Goal: Book appointment/travel/reservation

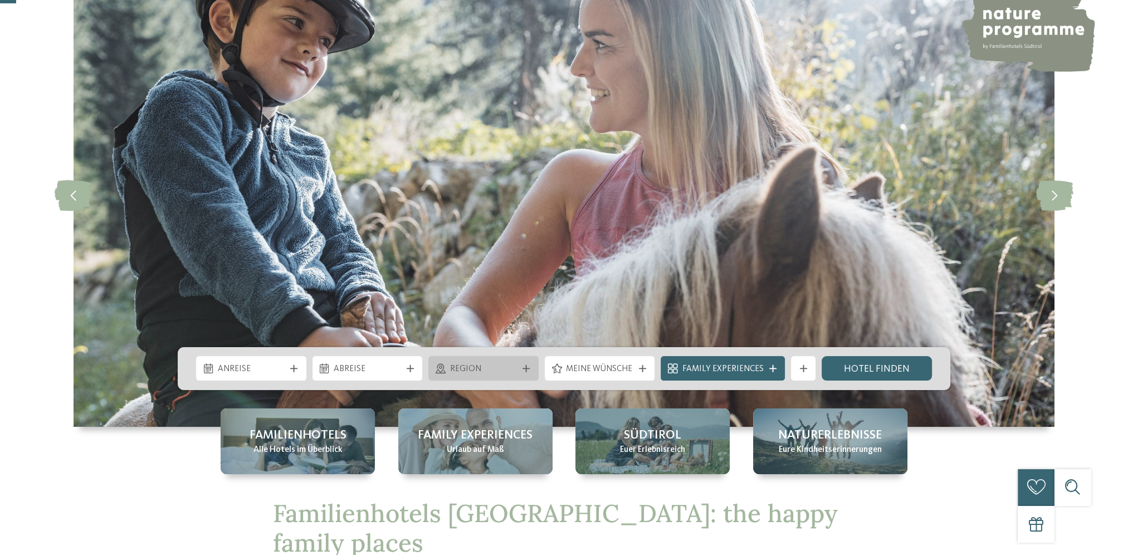
scroll to position [111, 0]
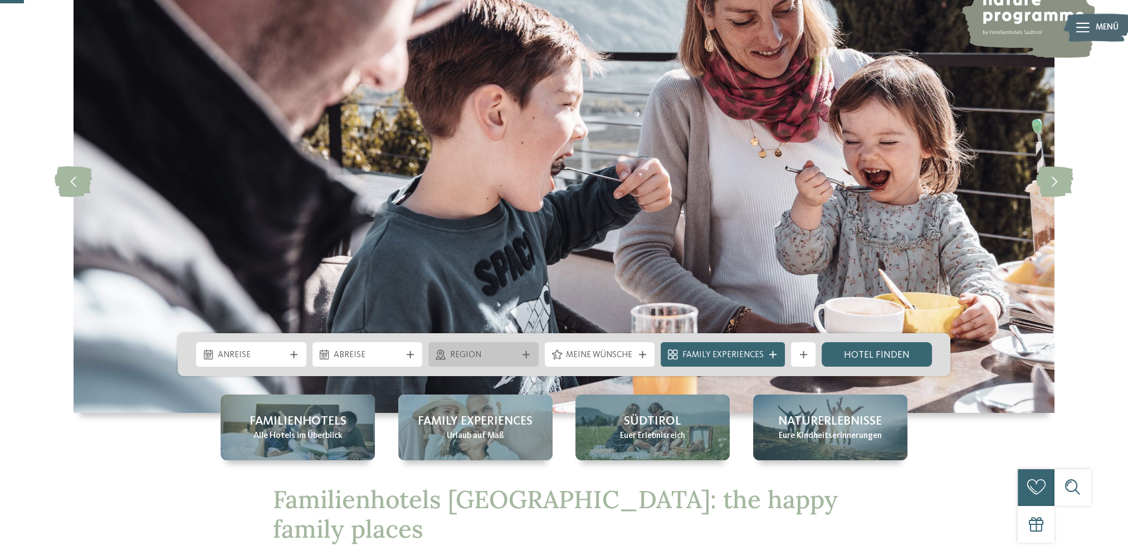
click at [528, 355] on icon at bounding box center [525, 354] width 7 height 7
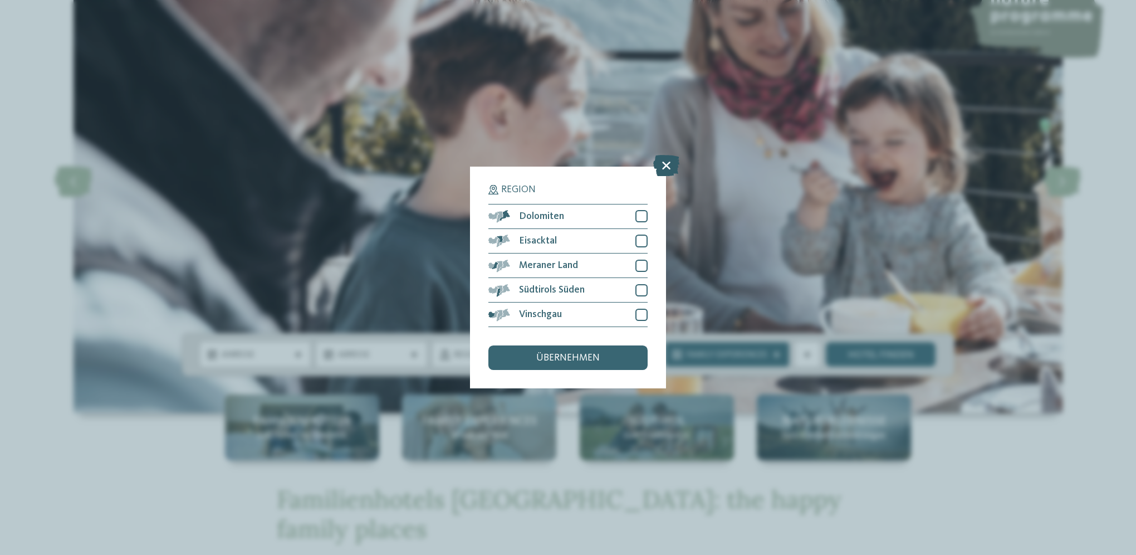
click at [663, 160] on icon at bounding box center [666, 165] width 26 height 21
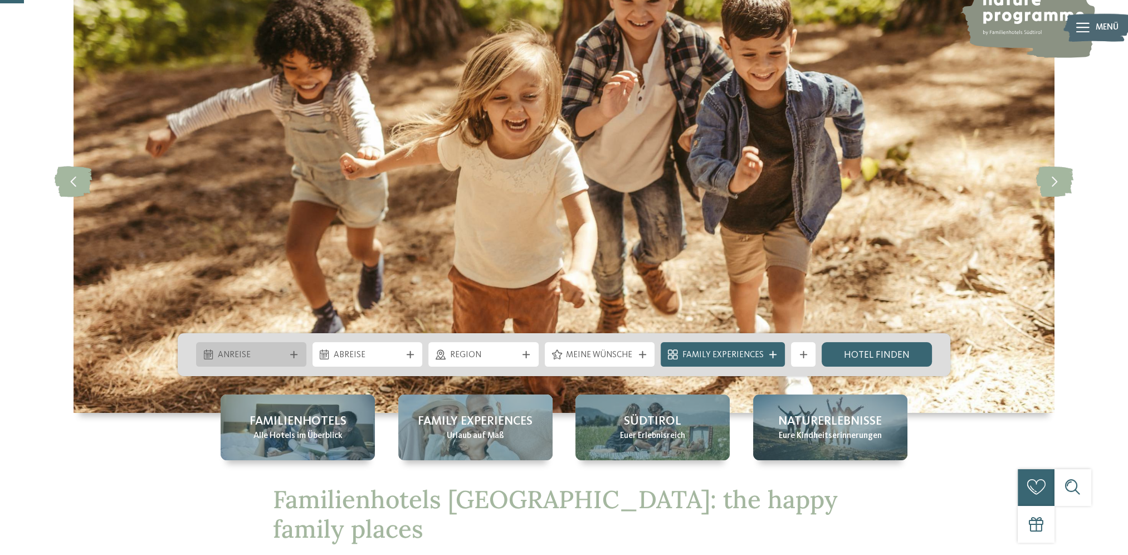
click at [211, 355] on icon at bounding box center [208, 355] width 9 height 10
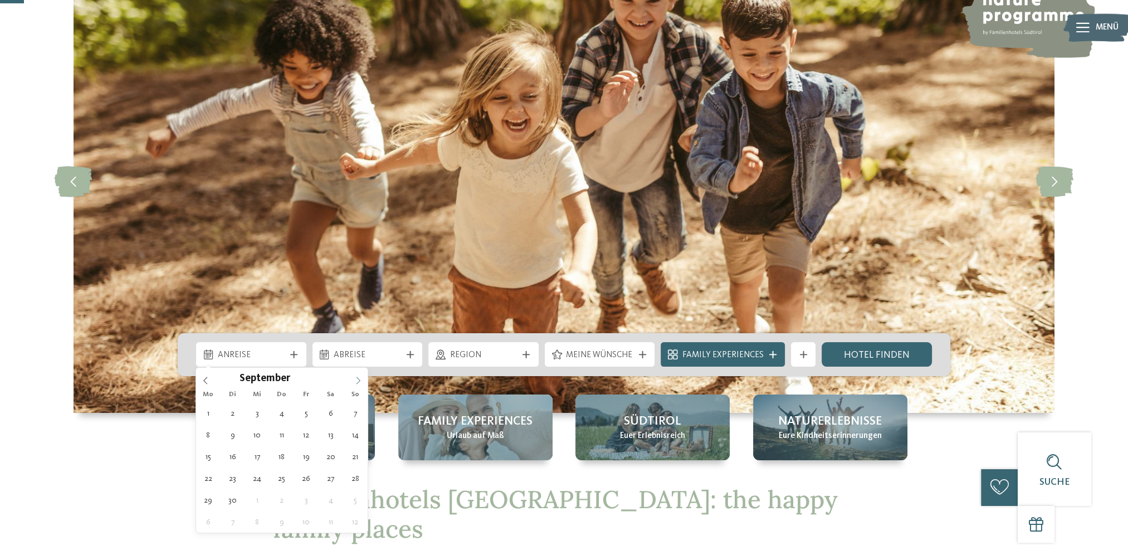
click at [359, 380] on icon at bounding box center [358, 381] width 8 height 8
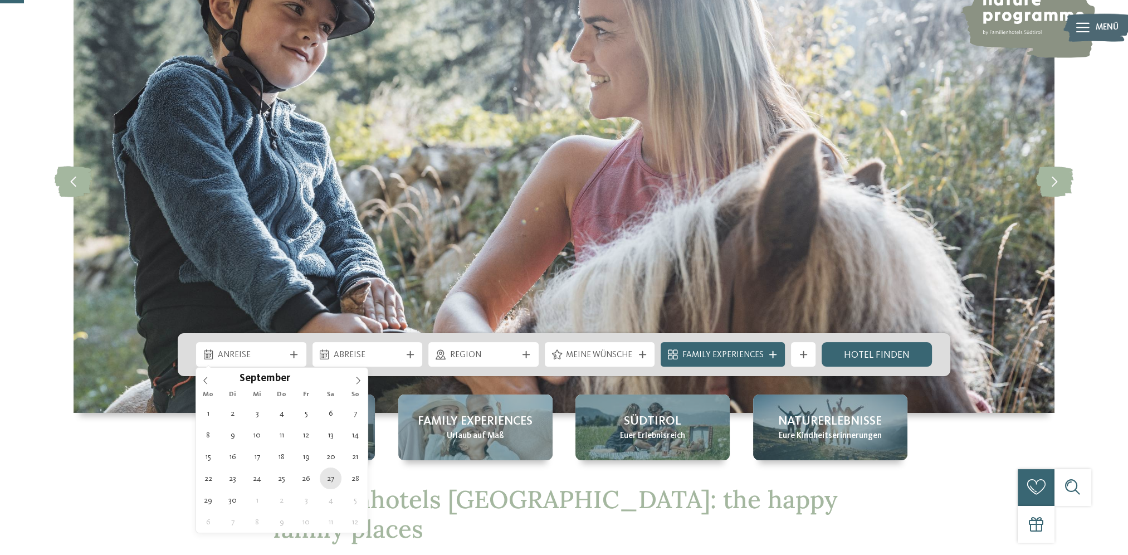
type div "[DATE]"
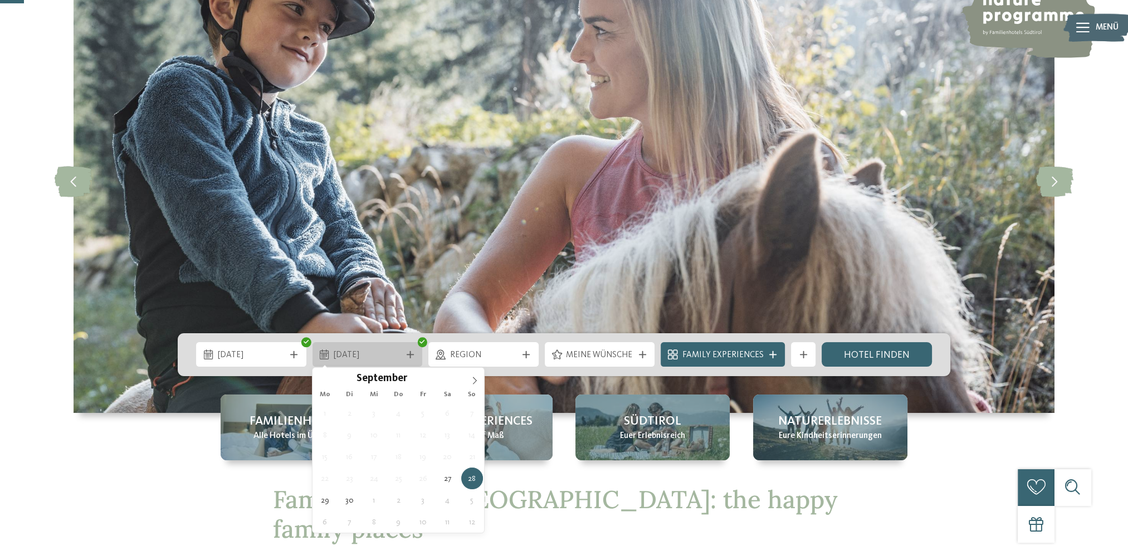
click at [372, 355] on span "[DATE]" at bounding box center [367, 355] width 67 height 12
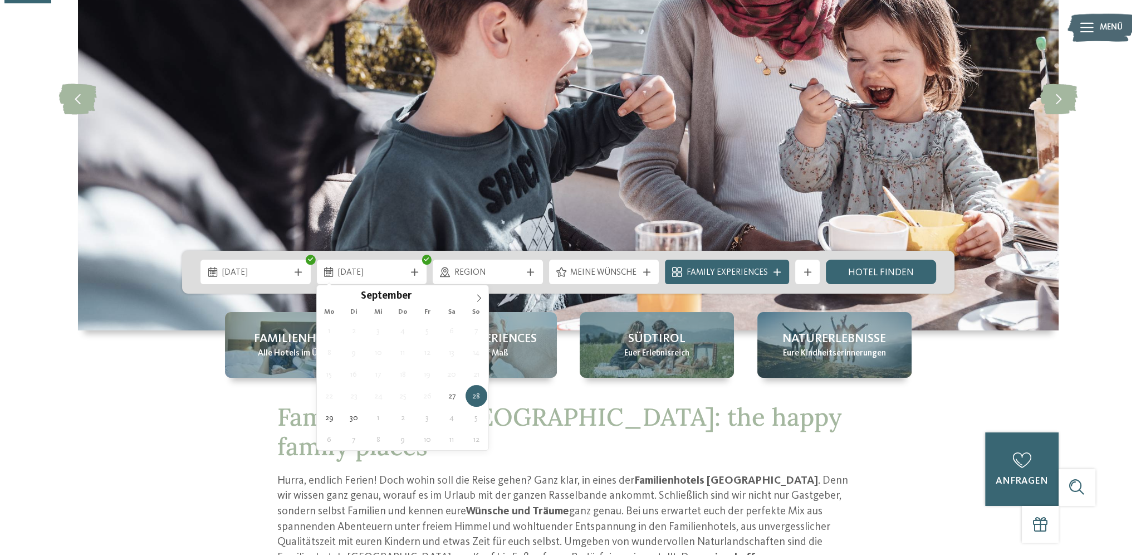
scroll to position [223, 0]
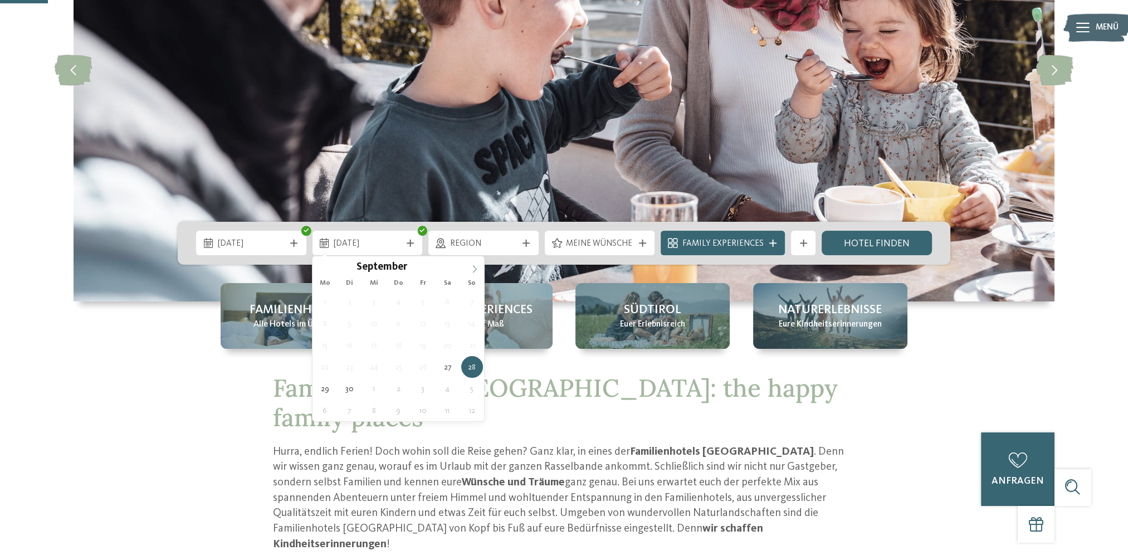
click at [475, 267] on icon at bounding box center [475, 269] width 8 height 8
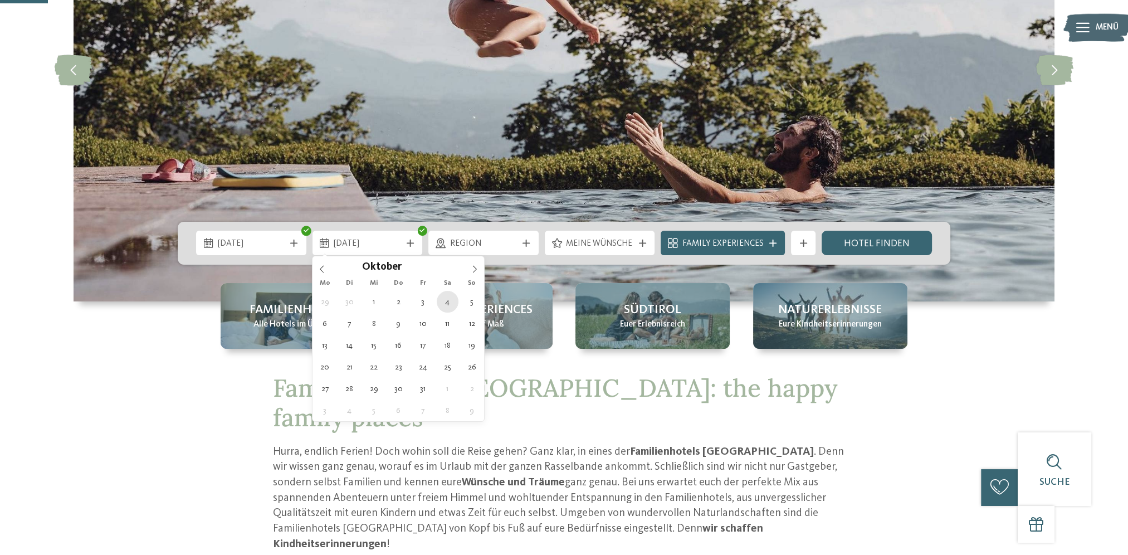
type div "[DATE]"
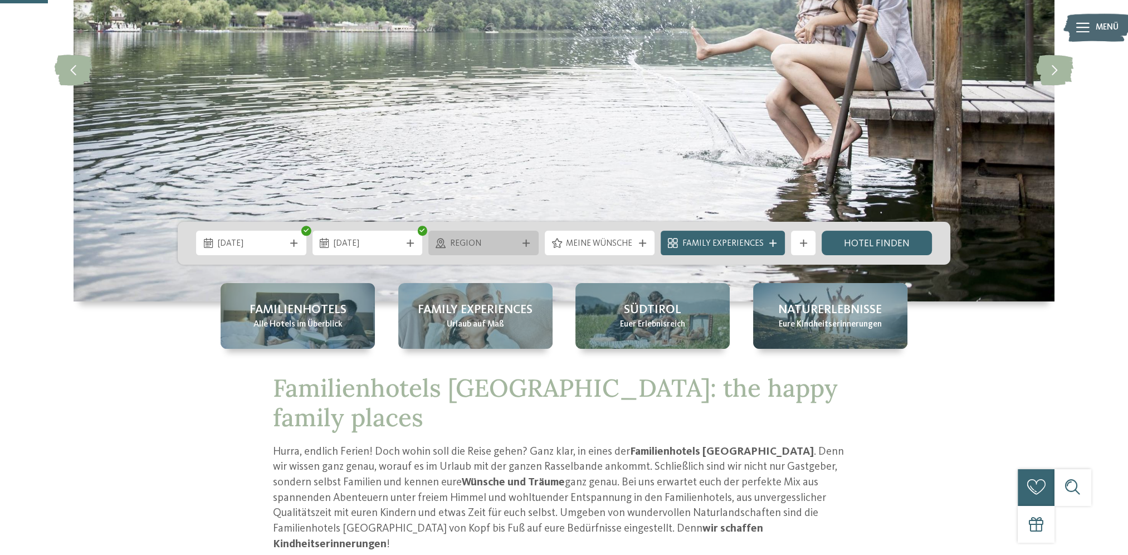
click at [528, 243] on icon at bounding box center [525, 242] width 7 height 7
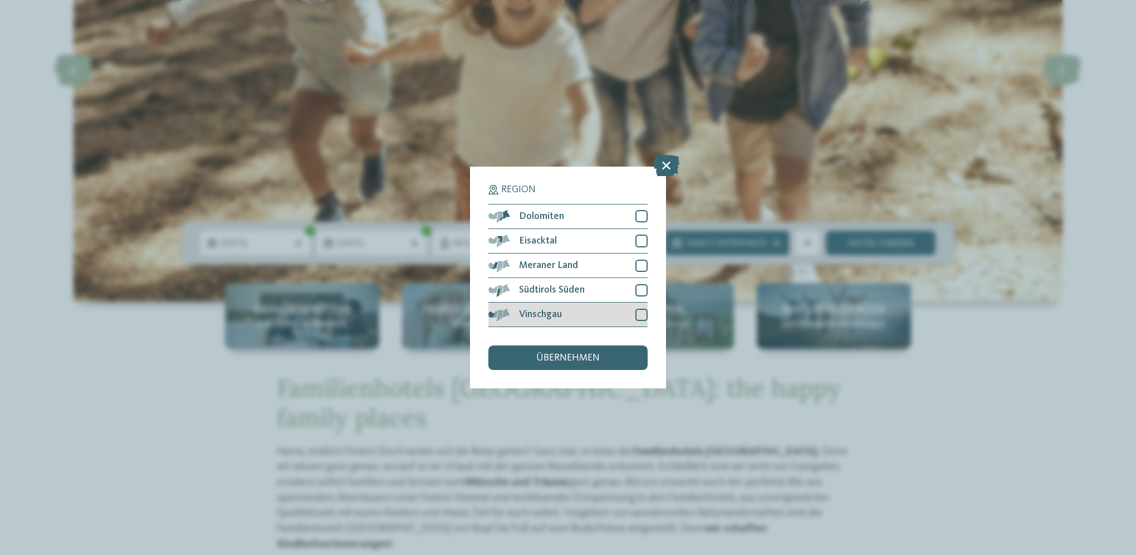
click at [641, 314] on div at bounding box center [642, 315] width 12 height 12
click at [559, 358] on span "übernehmen" at bounding box center [567, 358] width 63 height 10
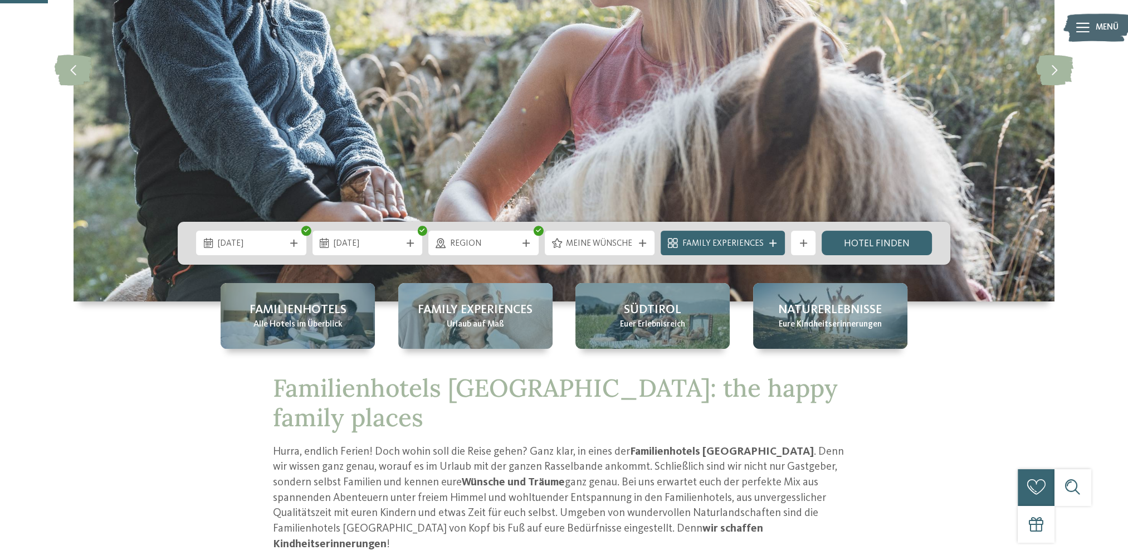
click at [644, 242] on icon at bounding box center [642, 242] width 7 height 7
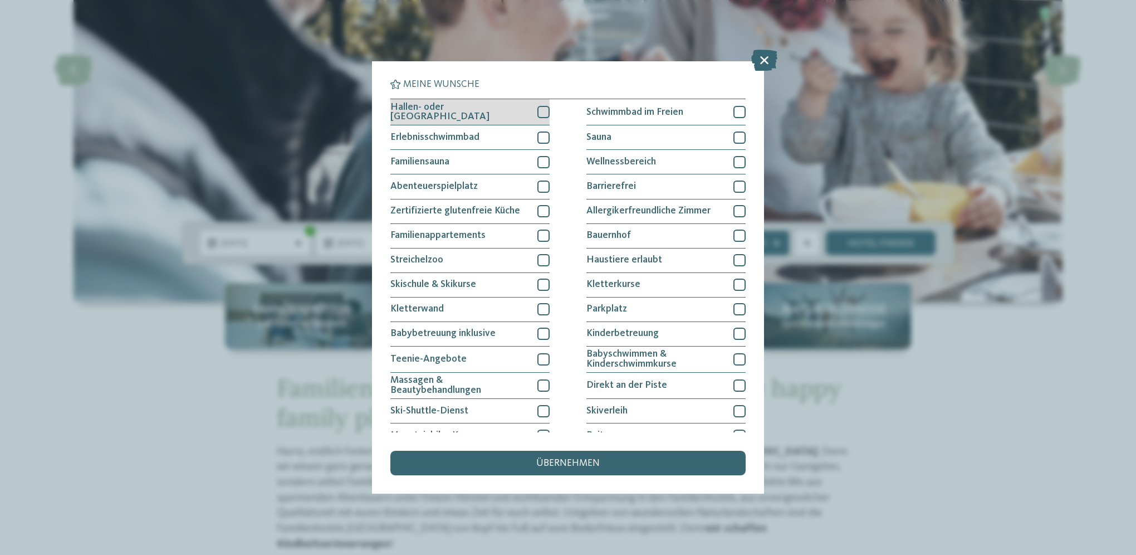
click at [537, 111] on div at bounding box center [543, 112] width 12 height 12
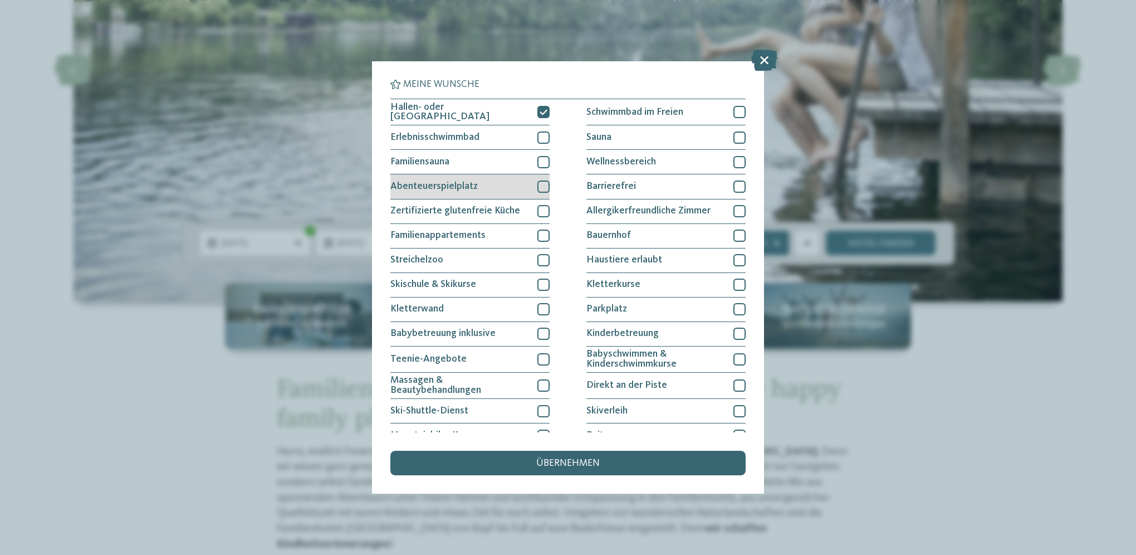
click at [537, 183] on div at bounding box center [543, 186] width 12 height 12
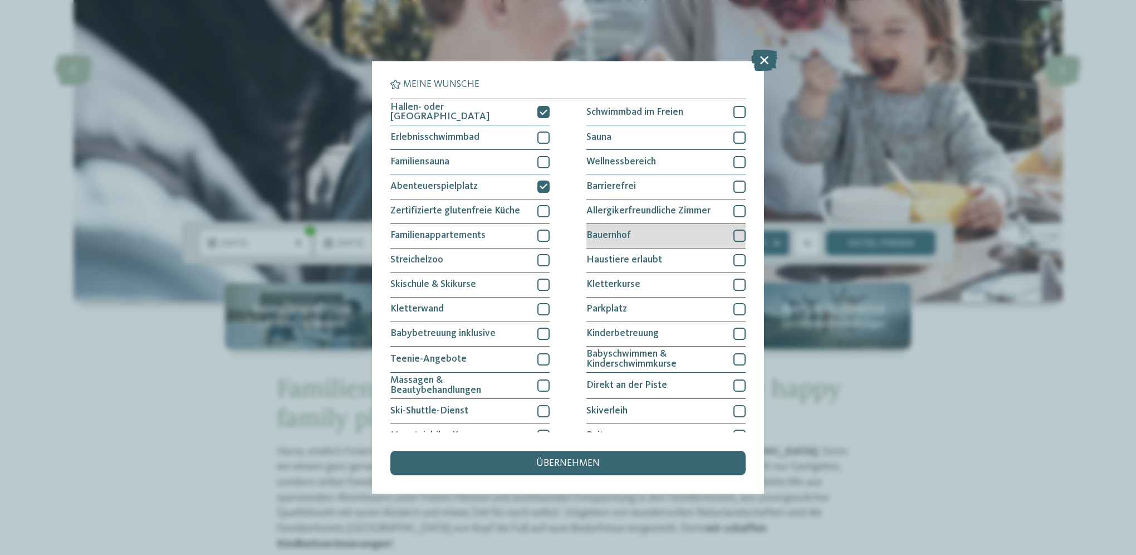
click at [734, 232] on div at bounding box center [740, 235] width 12 height 12
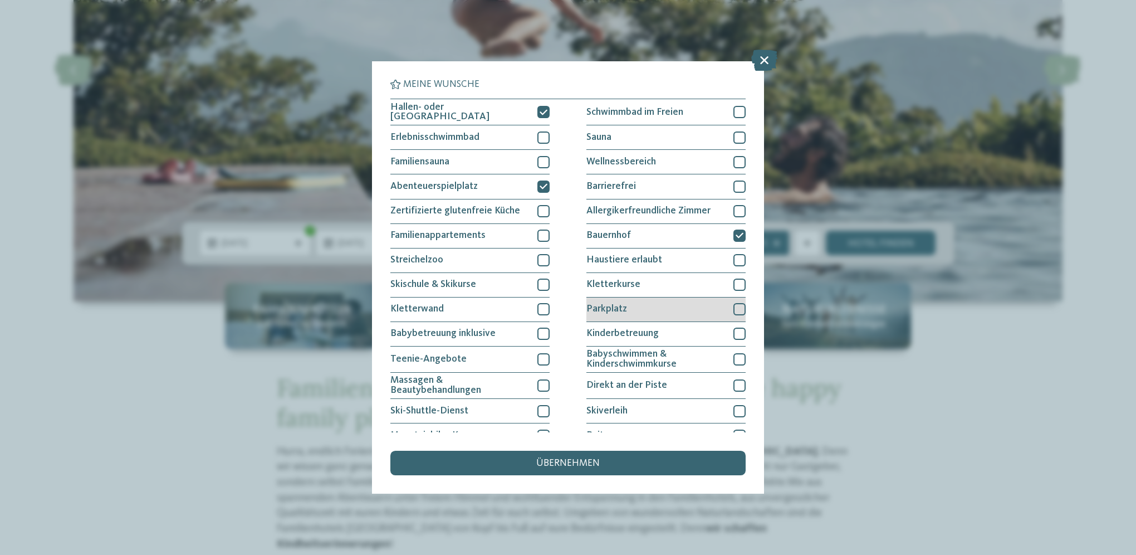
click at [734, 307] on div at bounding box center [740, 309] width 12 height 12
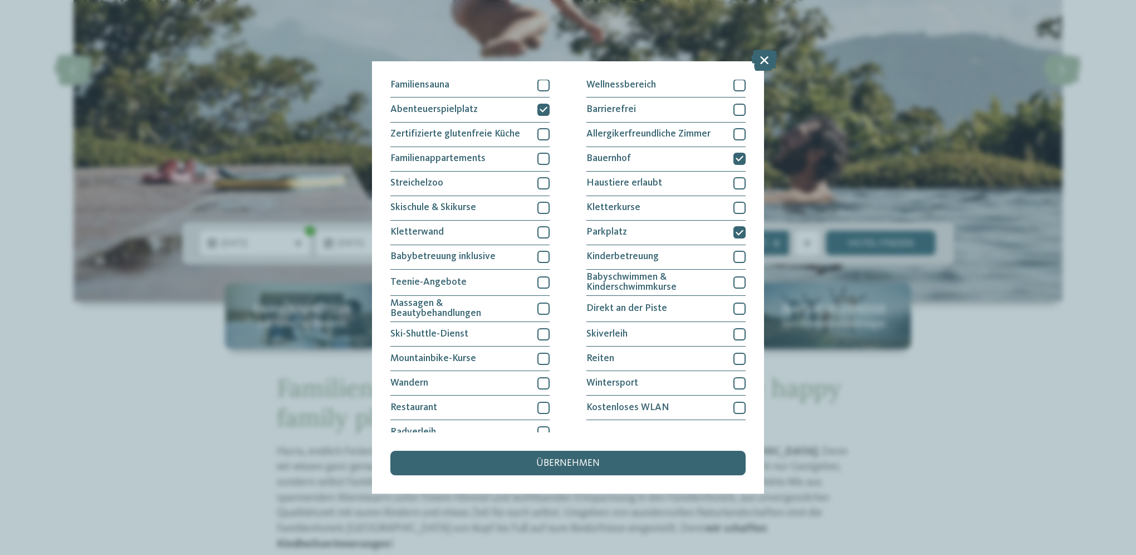
scroll to position [87, 0]
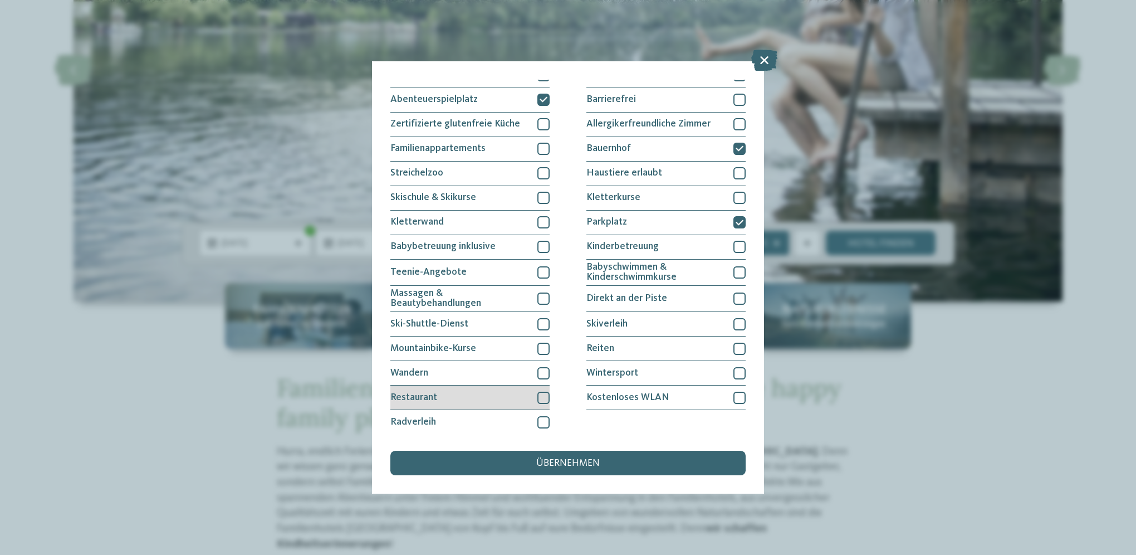
click at [539, 392] on div at bounding box center [543, 398] width 12 height 12
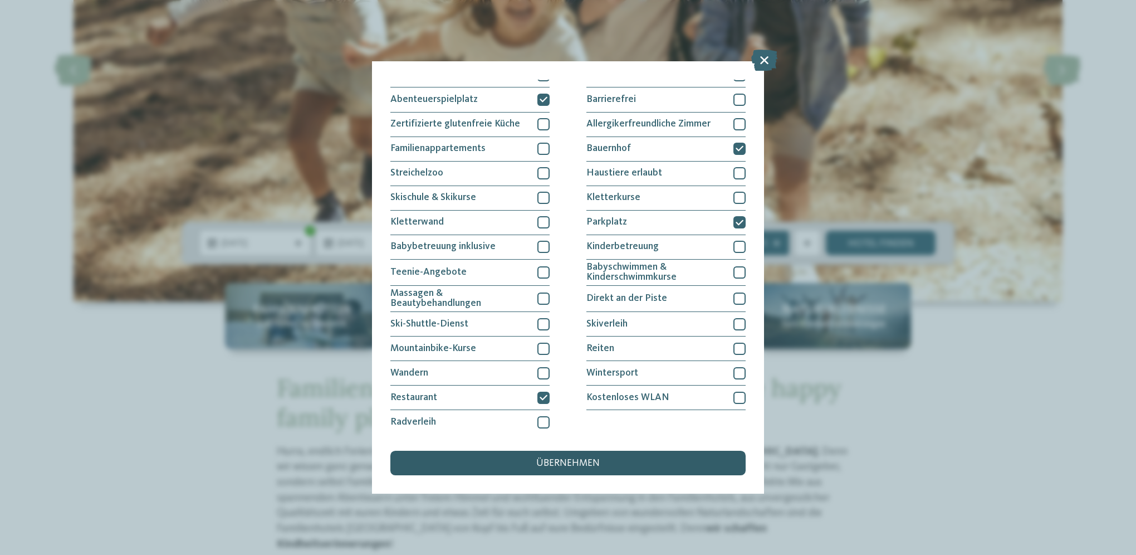
click at [552, 463] on span "übernehmen" at bounding box center [567, 463] width 63 height 10
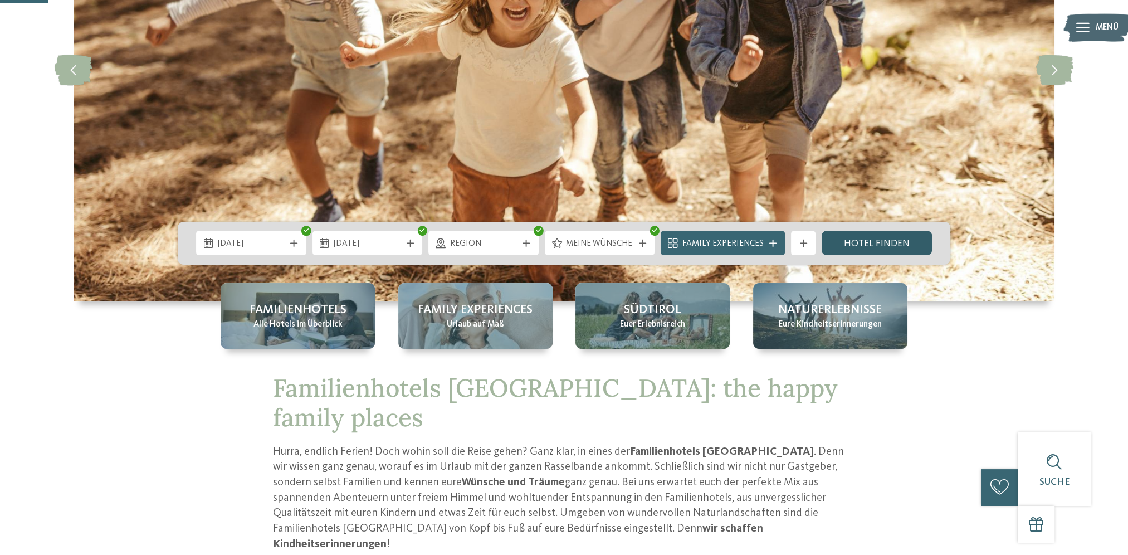
click at [875, 239] on link "Hotel finden" at bounding box center [877, 243] width 110 height 25
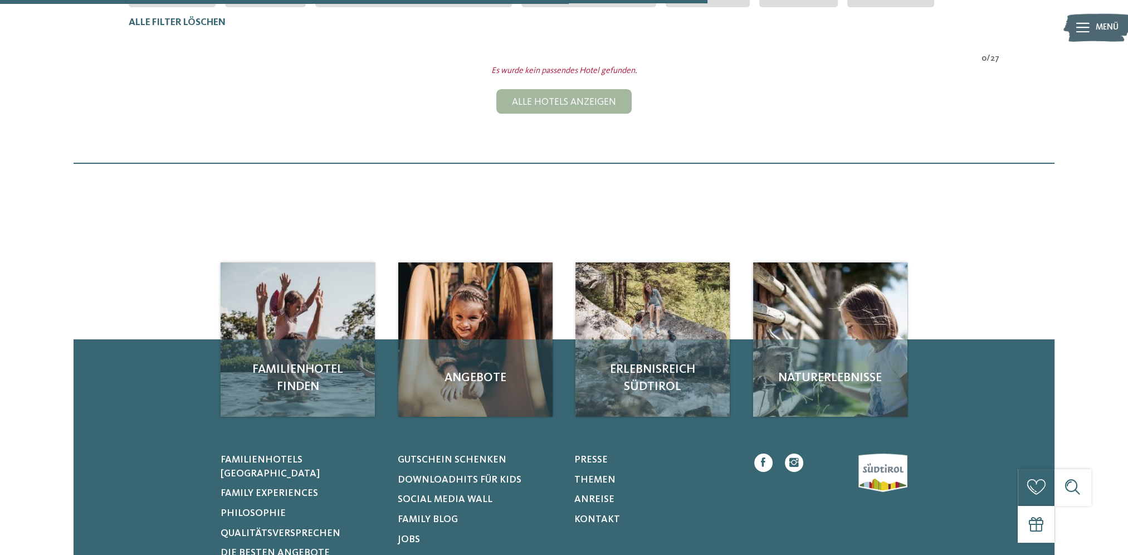
scroll to position [408, 0]
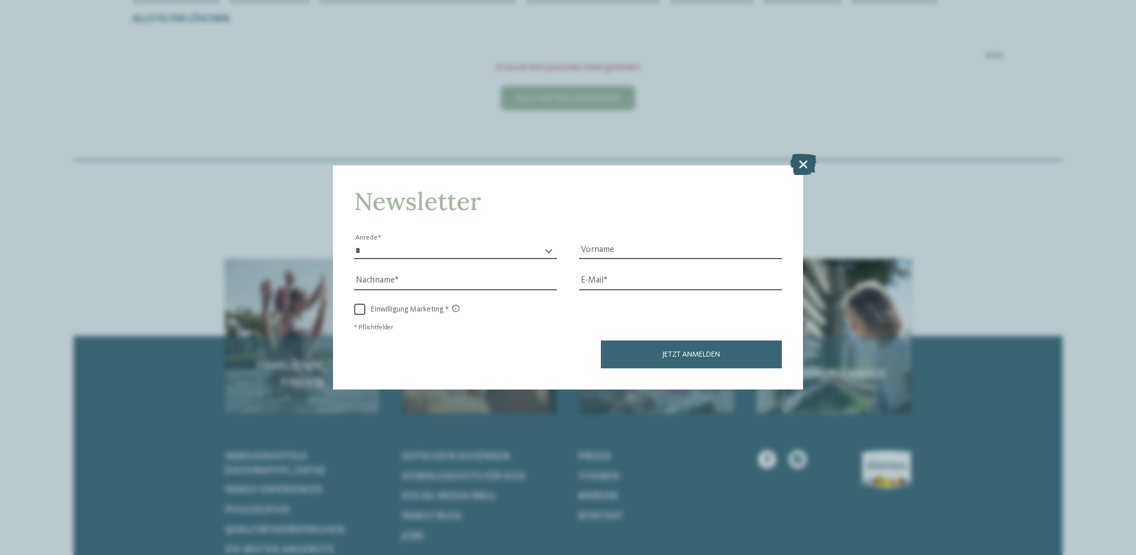
click at [800, 160] on icon at bounding box center [803, 164] width 26 height 21
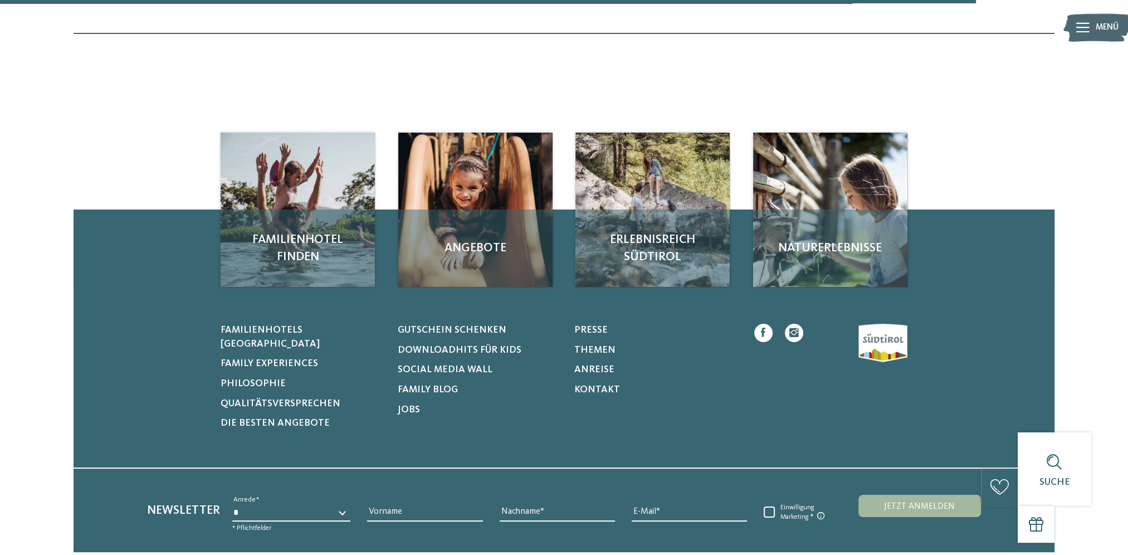
scroll to position [483, 0]
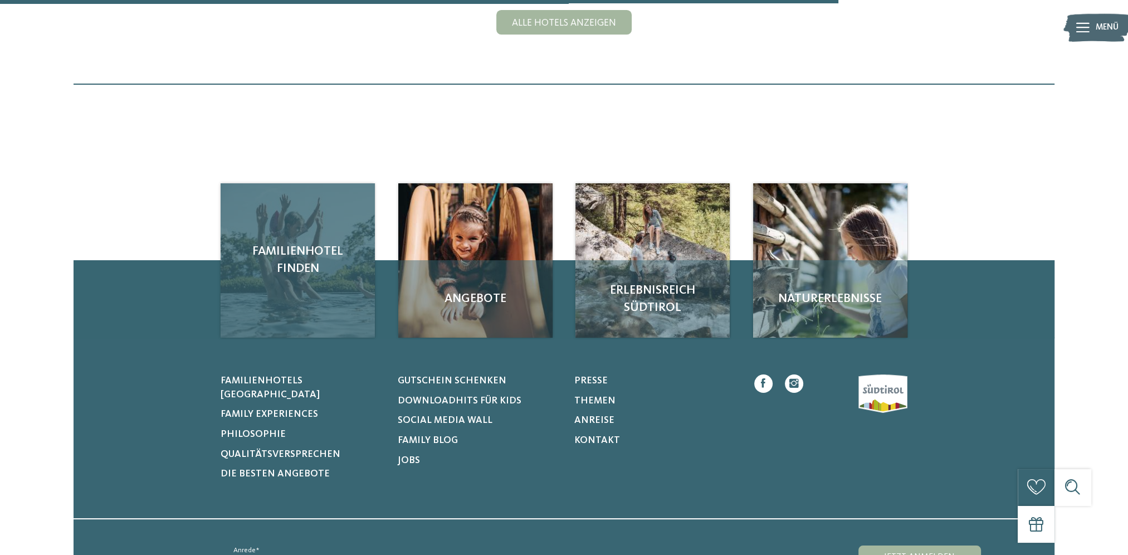
click at [321, 280] on div "Familienhotel finden" at bounding box center [298, 260] width 154 height 154
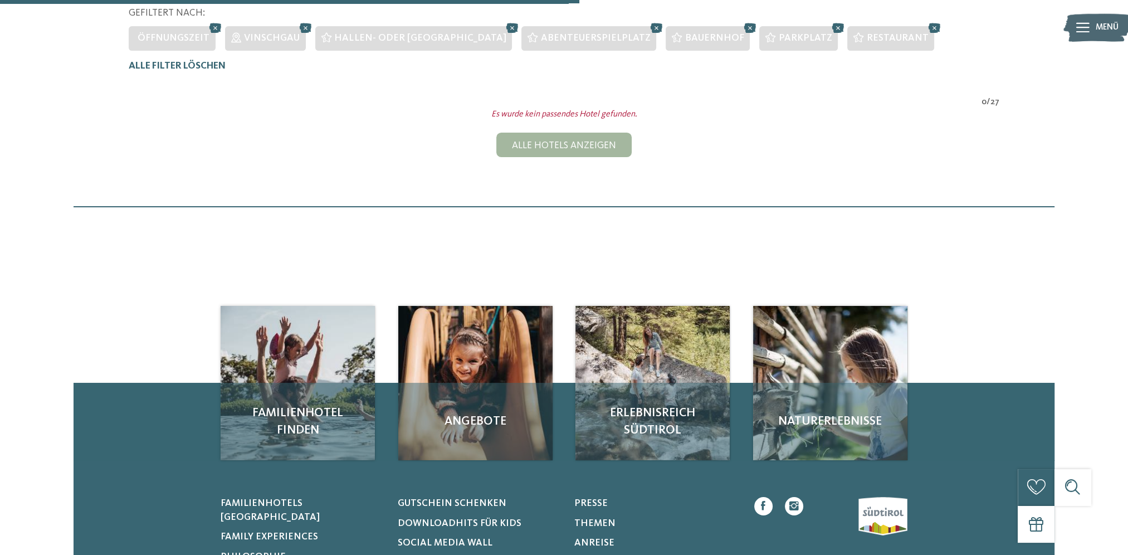
scroll to position [408, 0]
